Goal: Task Accomplishment & Management: Use online tool/utility

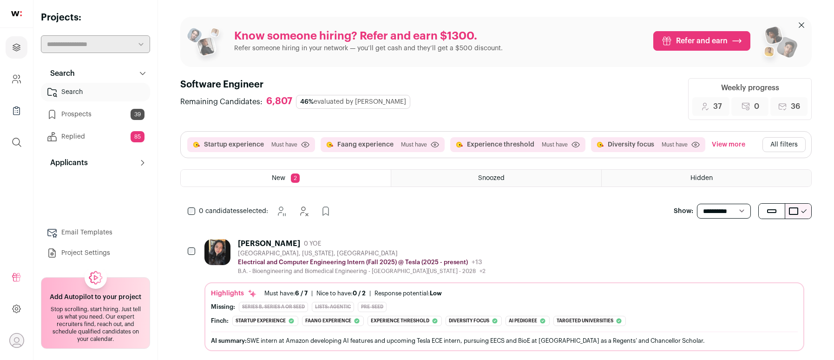
click at [768, 145] on button "All filters" at bounding box center [784, 144] width 43 height 15
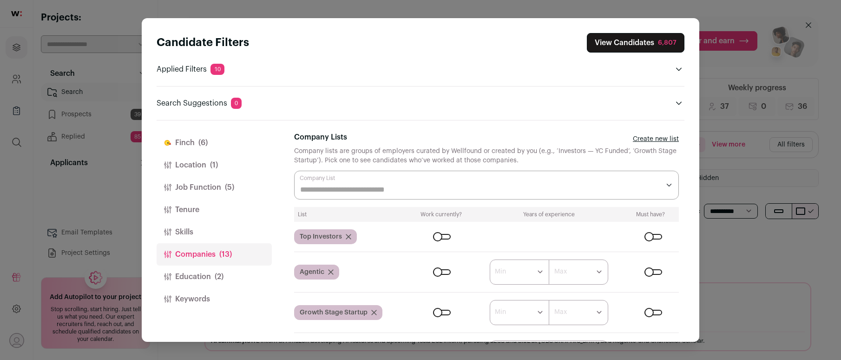
click at [199, 139] on span "(6)" at bounding box center [202, 142] width 9 height 11
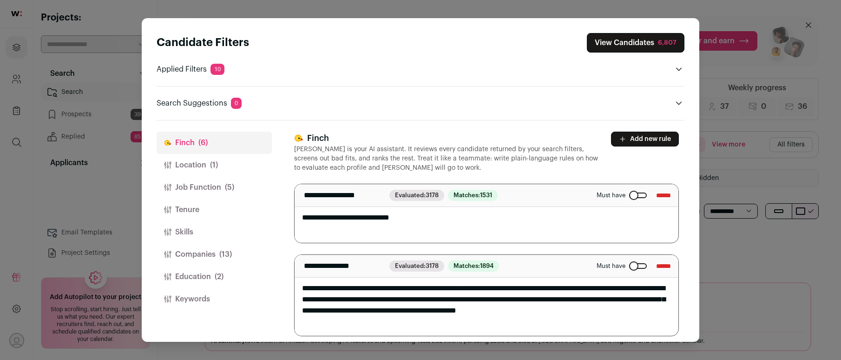
click at [714, 65] on div "Candidate Filters View Candidates 6,807 Applied Filters 10 Startup experience, …" at bounding box center [420, 180] width 841 height 360
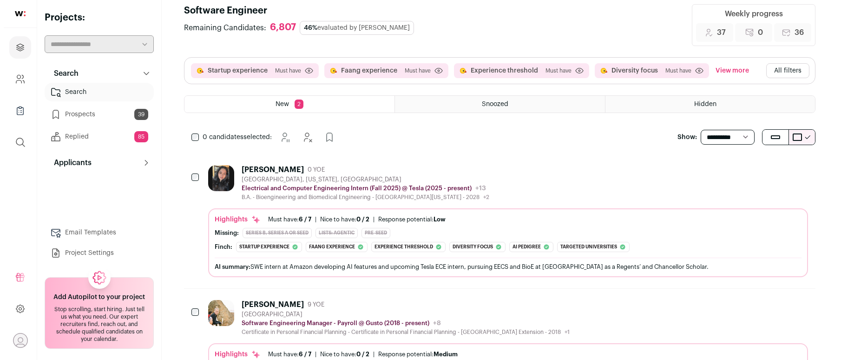
scroll to position [46, 0]
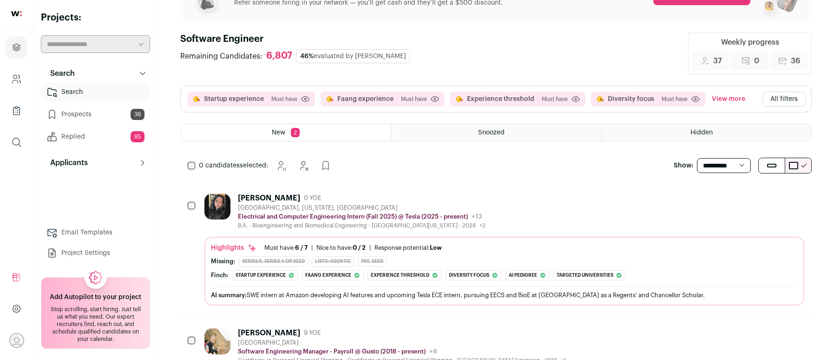
click at [480, 218] on div "Electrical and Computer Engineering Intern (Fall 2025) @ Tesla (2025 - present)…" at bounding box center [362, 216] width 248 height 9
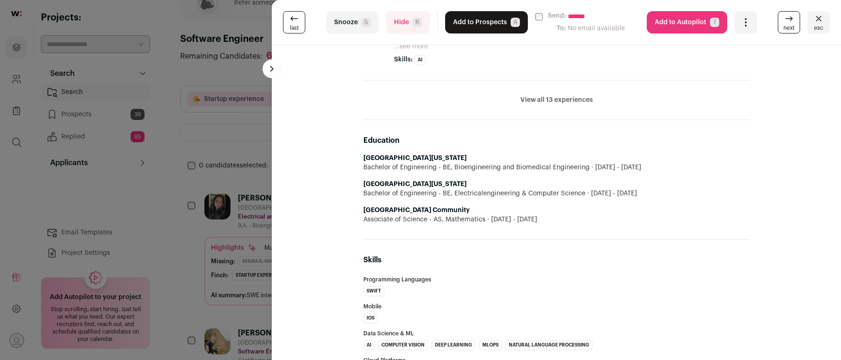
scroll to position [633, 0]
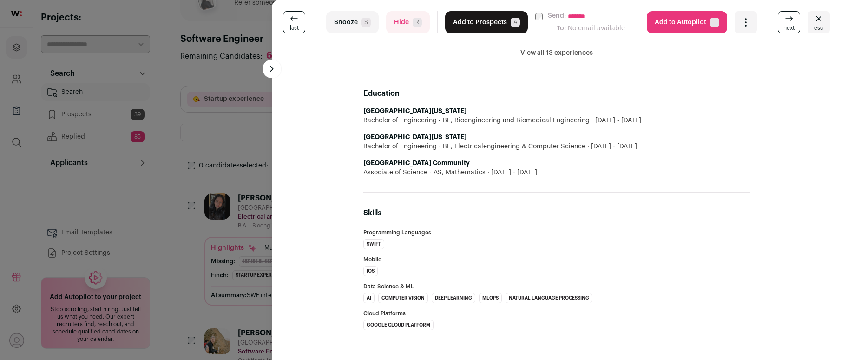
drag, startPoint x: 261, startPoint y: 39, endPoint x: 332, endPoint y: 57, distance: 73.4
click at [261, 37] on div "**********" at bounding box center [420, 180] width 841 height 360
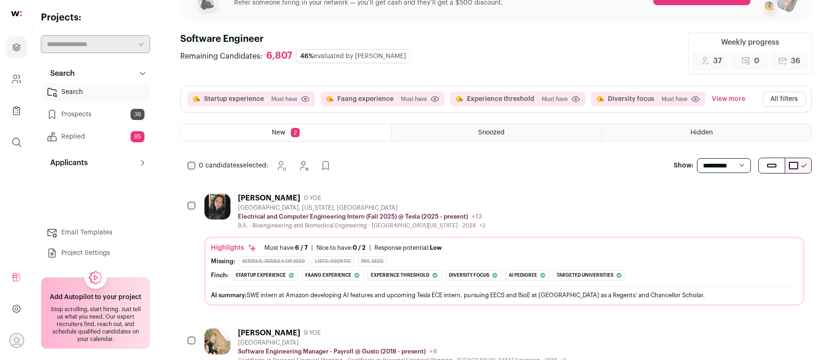
click at [774, 99] on button "All filters" at bounding box center [784, 99] width 43 height 15
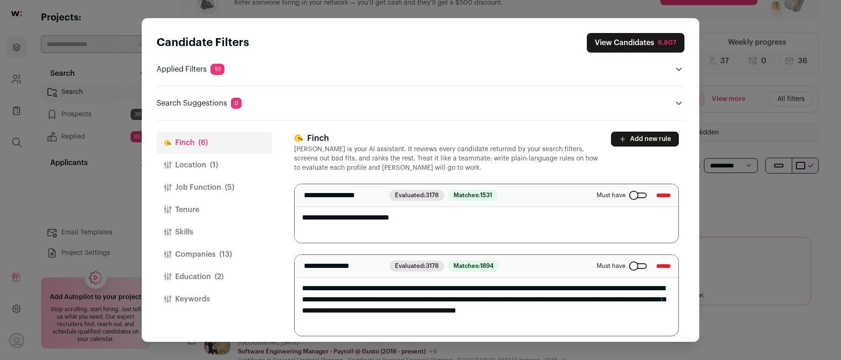
click at [656, 188] on input "******" at bounding box center [663, 195] width 15 height 15
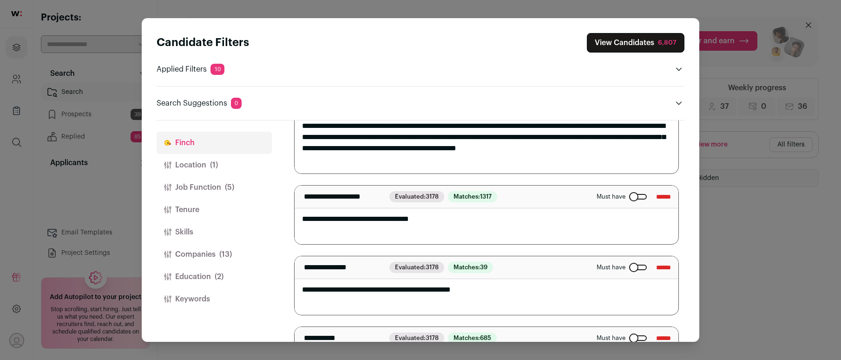
scroll to position [99, 0]
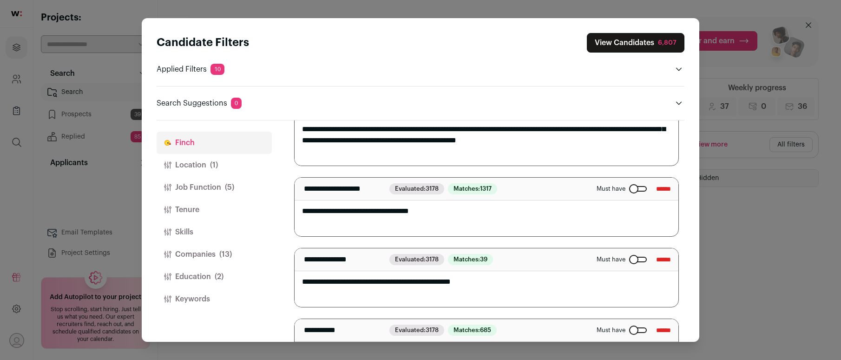
click at [629, 259] on div "Close modal via background" at bounding box center [638, 260] width 18 height 6
click at [217, 167] on span "(1)" at bounding box center [214, 164] width 8 height 11
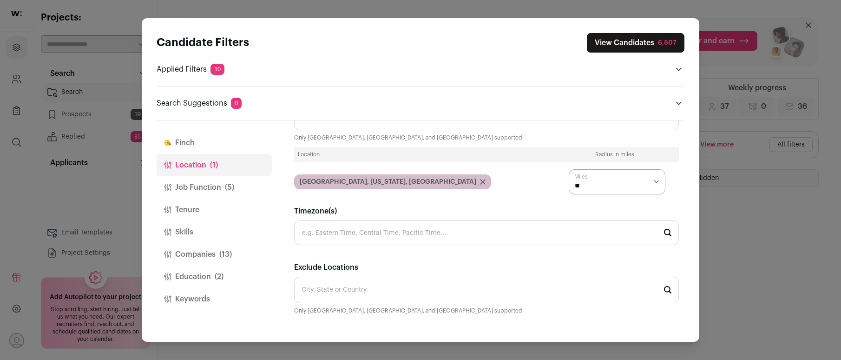
click at [211, 143] on button "Finch" at bounding box center [214, 143] width 115 height 22
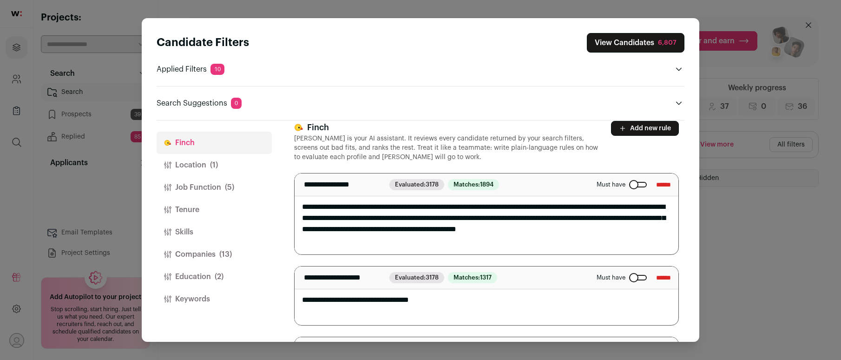
scroll to position [0, 0]
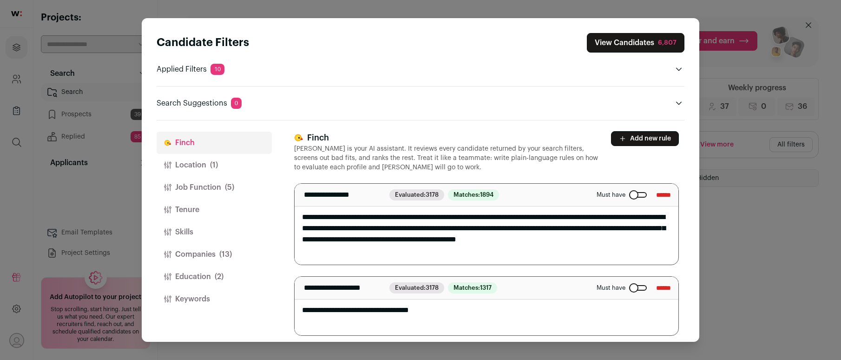
click at [346, 214] on textarea "**********" at bounding box center [483, 224] width 377 height 81
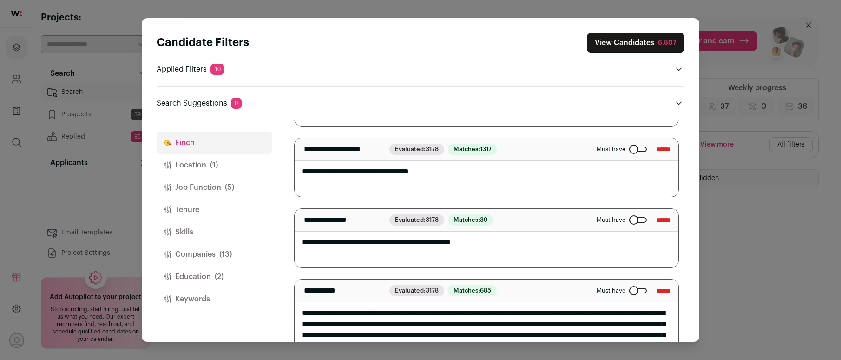
scroll to position [42, 0]
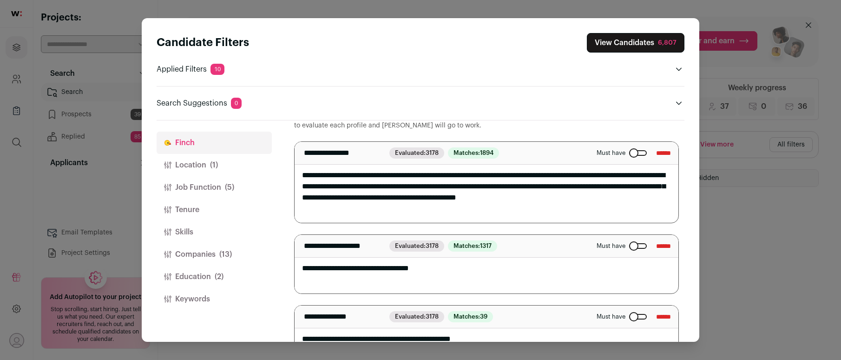
click at [634, 44] on button "View Candidates 6,807" at bounding box center [636, 43] width 98 height 20
